Goal: Task Accomplishment & Management: Complete application form

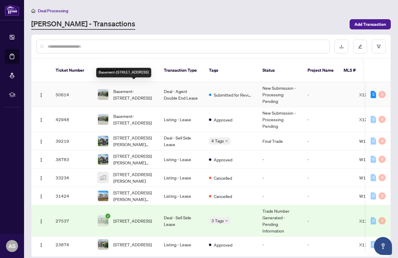
click at [133, 88] on span "Basement-[STREET_ADDRESS]" at bounding box center [133, 94] width 41 height 13
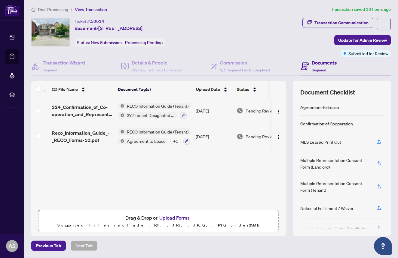
scroll to position [1, 0]
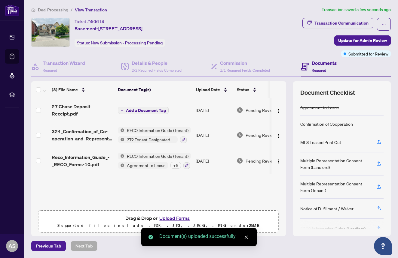
click at [144, 111] on span "Add a Document Tag" at bounding box center [146, 110] width 40 height 4
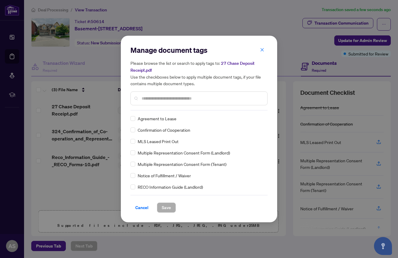
click at [172, 99] on input "text" at bounding box center [201, 98] width 121 height 7
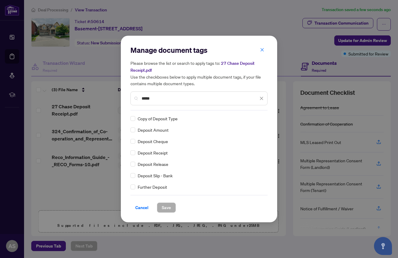
type input "*****"
click at [168, 207] on span "Save" at bounding box center [166, 208] width 9 height 10
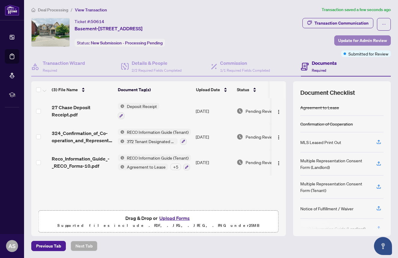
click at [360, 39] on span "Update for Admin Review" at bounding box center [362, 41] width 49 height 10
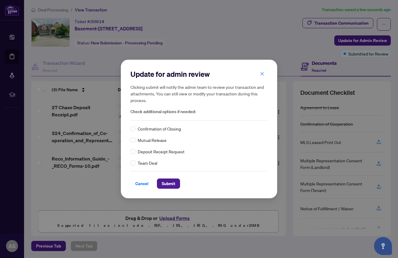
scroll to position [0, 0]
click at [175, 187] on span "Submit" at bounding box center [169, 184] width 14 height 10
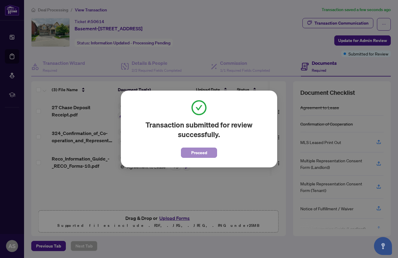
click at [193, 152] on span "Proceed" at bounding box center [199, 153] width 16 height 10
